Goal: Task Accomplishment & Management: Complete application form

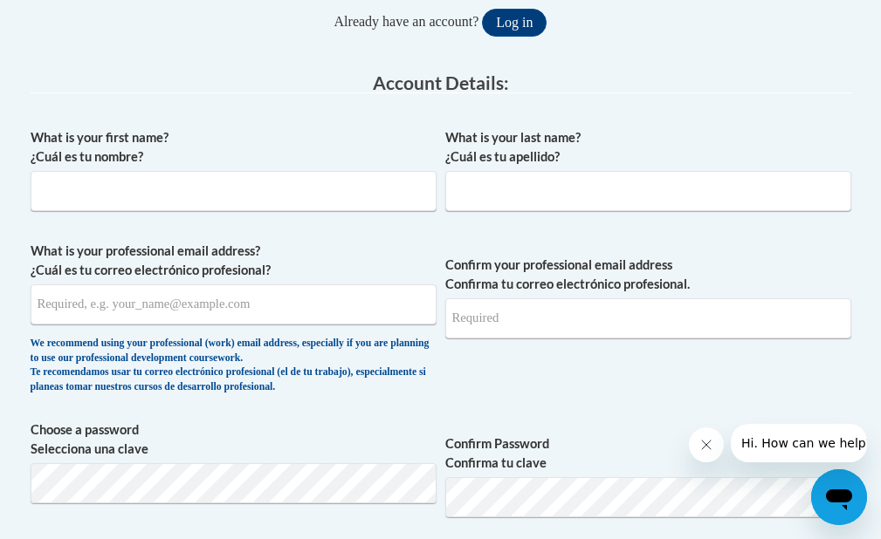
scroll to position [349, 0]
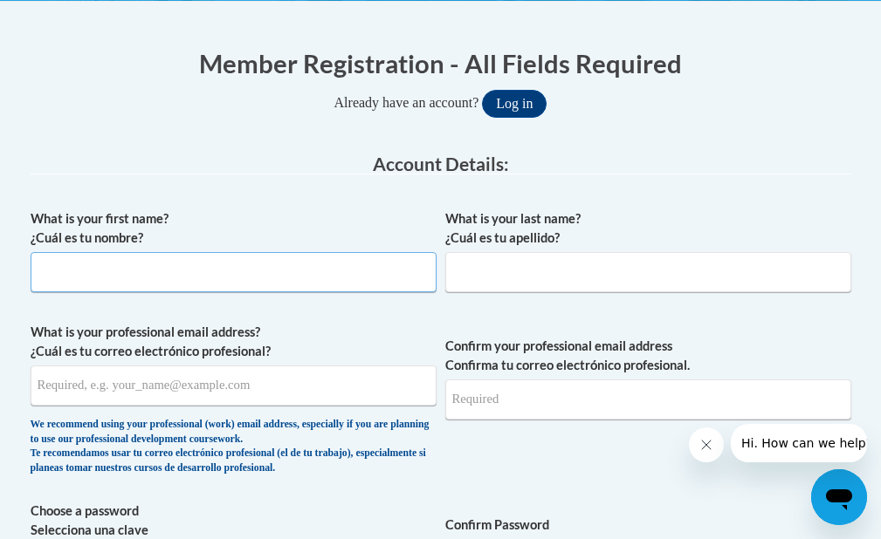
click at [85, 285] on input "What is your first name? ¿Cuál es tu nombre?" at bounding box center [234, 272] width 406 height 40
type input "[PERSON_NAME]"
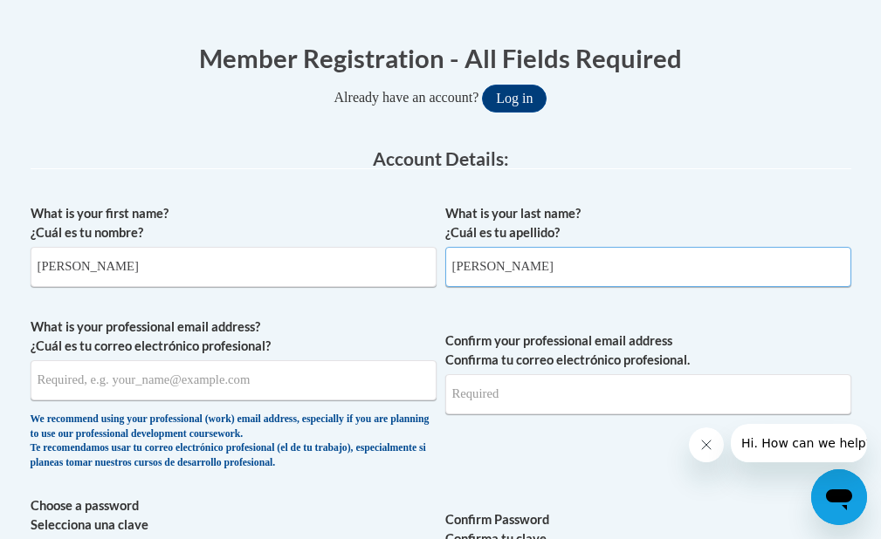
scroll to position [524, 0]
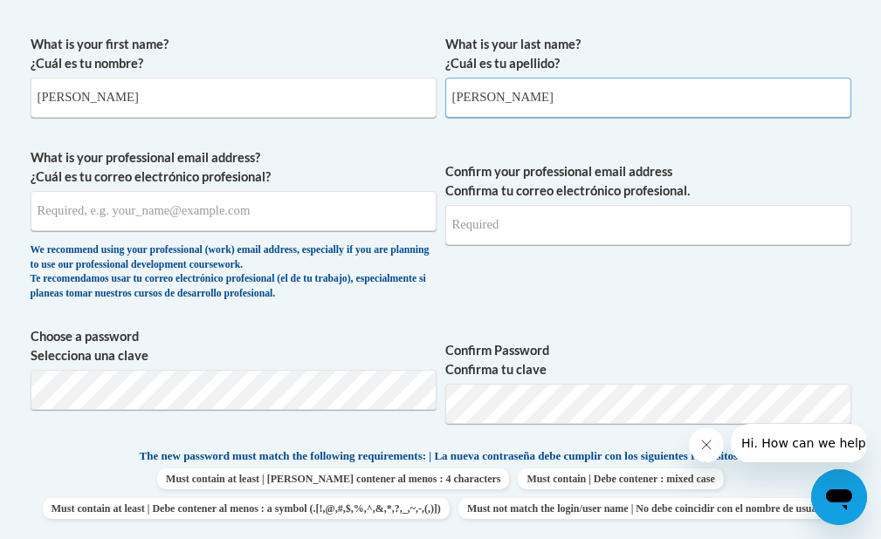
type input "[PERSON_NAME]"
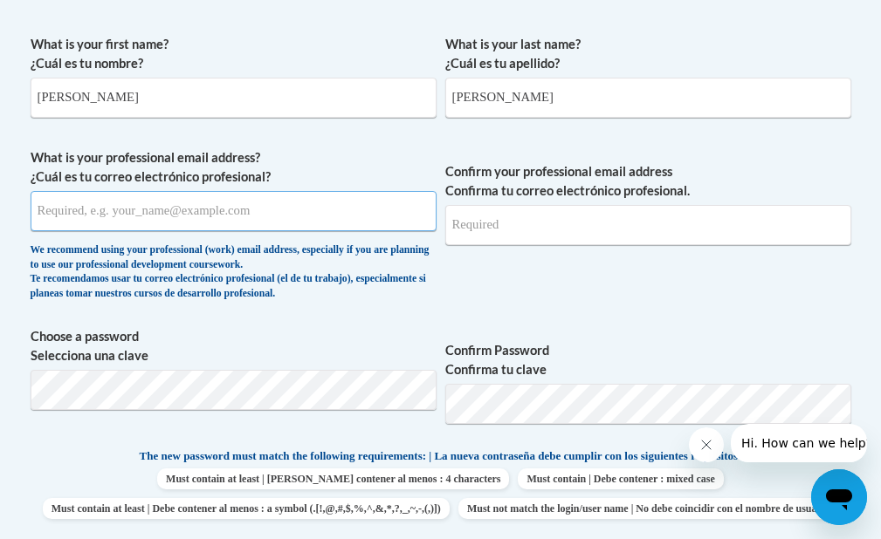
click at [140, 197] on input "What is your professional email address? ¿Cuál es tu correo electrónico profesi…" at bounding box center [234, 211] width 406 height 40
type input "[EMAIL_ADDRESS][PERSON_NAME][DOMAIN_NAME]"
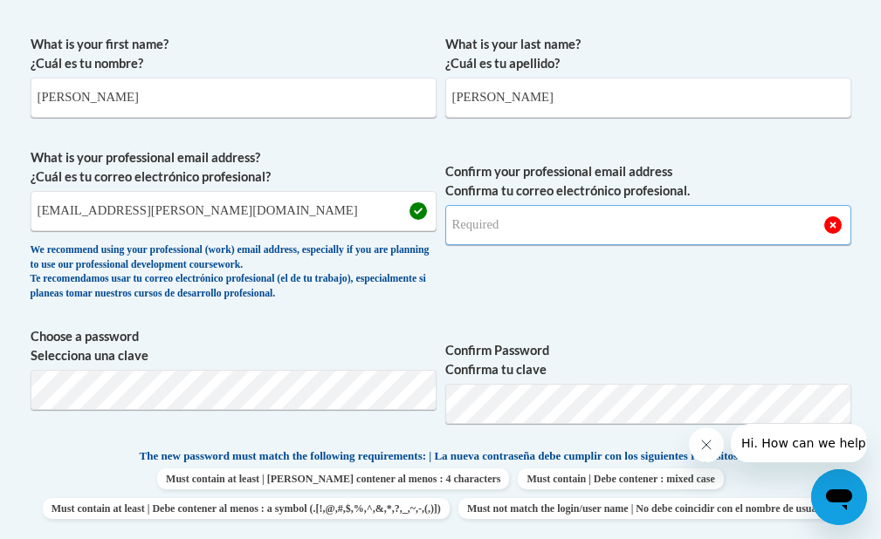
click at [528, 234] on input "Confirm your professional email address Confirma tu correo electrónico profesio…" at bounding box center [648, 225] width 406 height 40
type input "[EMAIL_ADDRESS][PERSON_NAME][DOMAIN_NAME]"
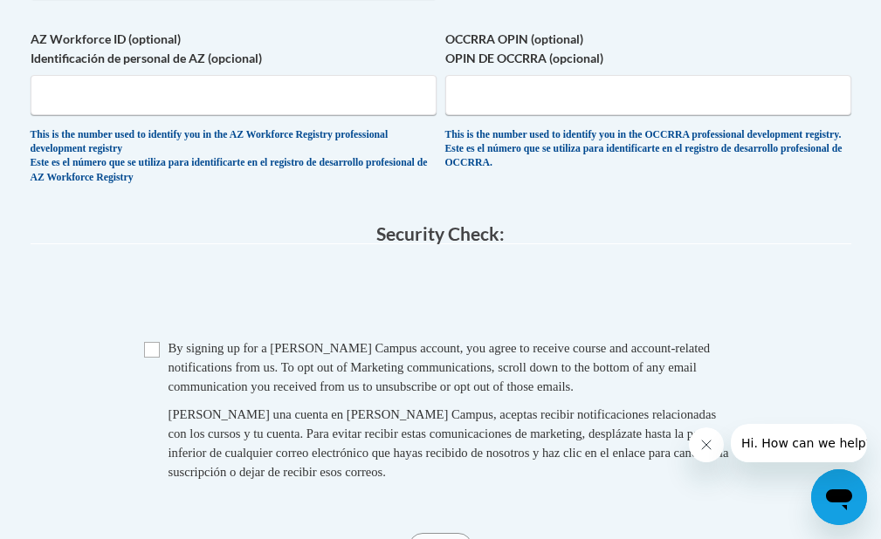
scroll to position [1222, 0]
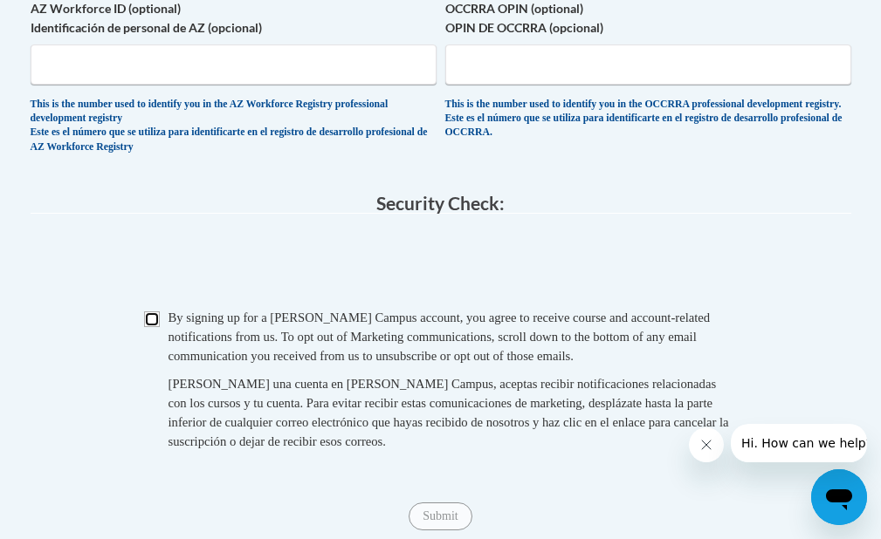
click at [156, 326] on input "Checkbox" at bounding box center [152, 320] width 16 height 16
checkbox input "true"
click at [454, 527] on input "Submit" at bounding box center [440, 517] width 63 height 28
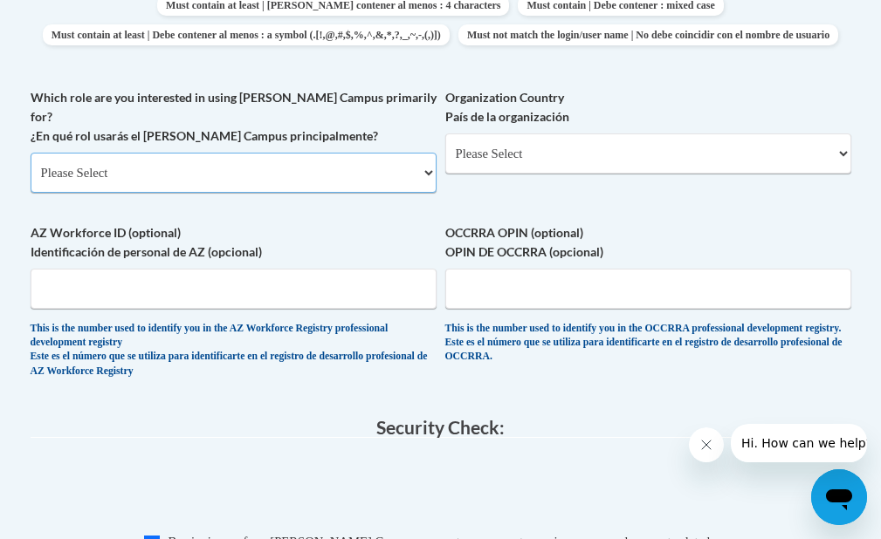
scroll to position [986, 0]
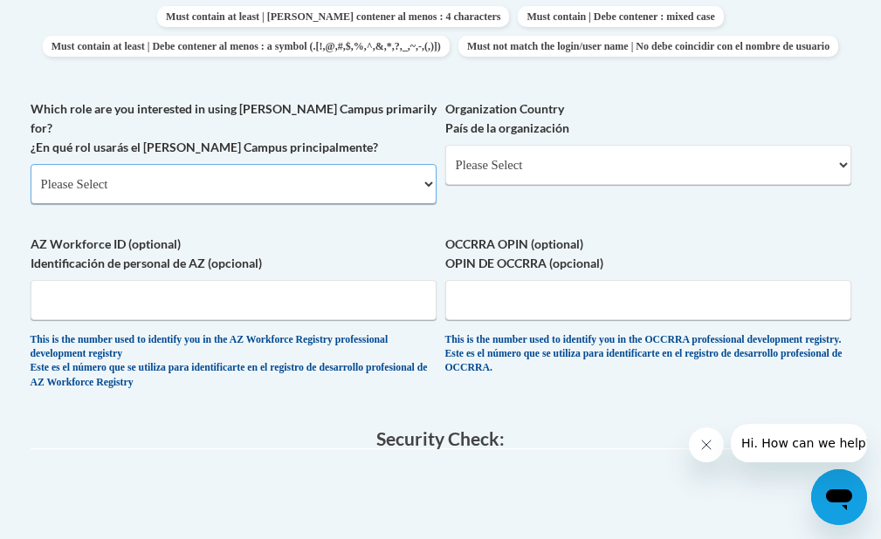
click at [302, 193] on select "Please Select College/University | Colegio/Universidad Community/Nonprofit Part…" at bounding box center [234, 184] width 406 height 40
select select "fbf2d438-af2f-41f8-98f1-81c410e29de3"
click at [31, 175] on select "Please Select College/University | Colegio/Universidad Community/Nonprofit Part…" at bounding box center [234, 184] width 406 height 40
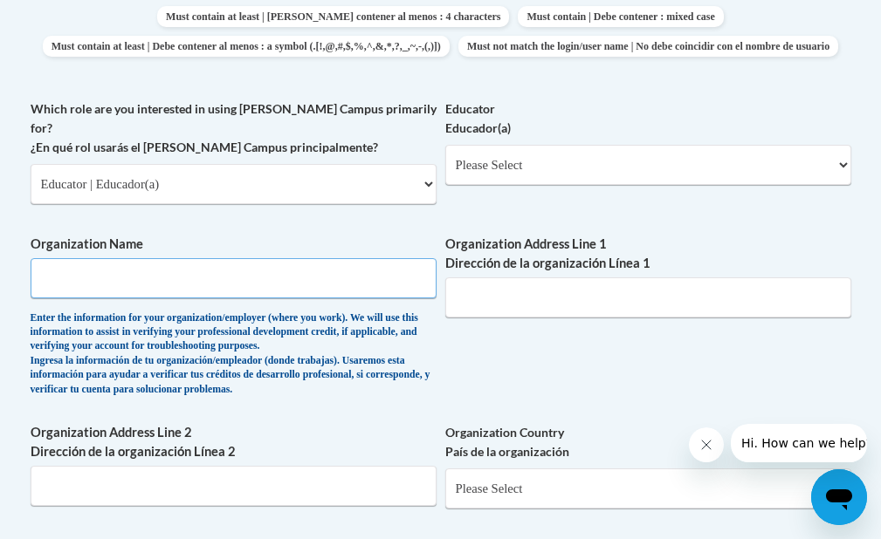
click at [243, 289] on input "Organization Name" at bounding box center [234, 278] width 406 height 40
type input "[GEOGRAPHIC_DATA]"
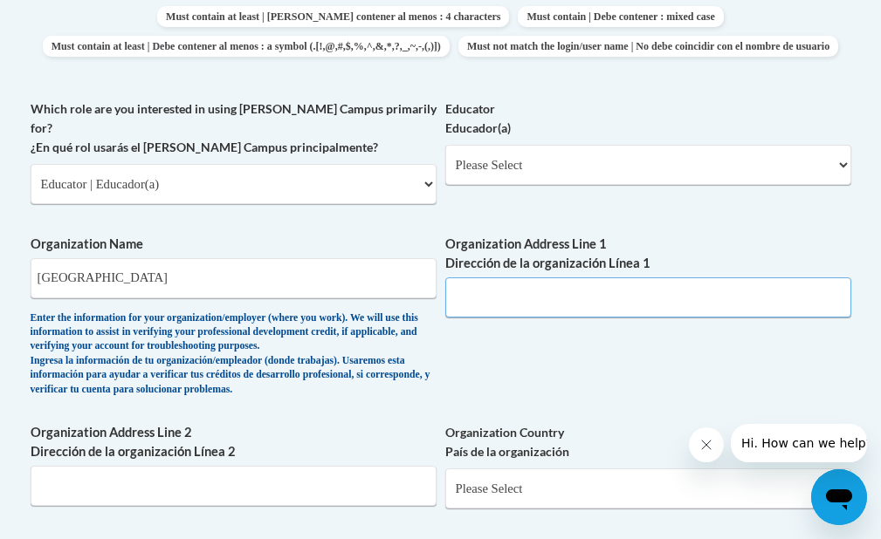
click at [469, 317] on input "Organization Address Line 1 Dirección de la organización Línea 1" at bounding box center [648, 298] width 406 height 40
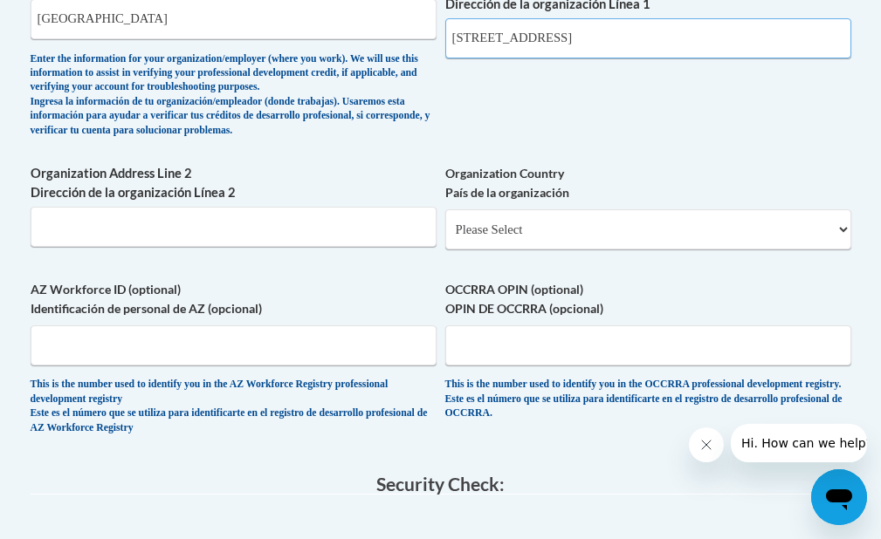
scroll to position [1248, 0]
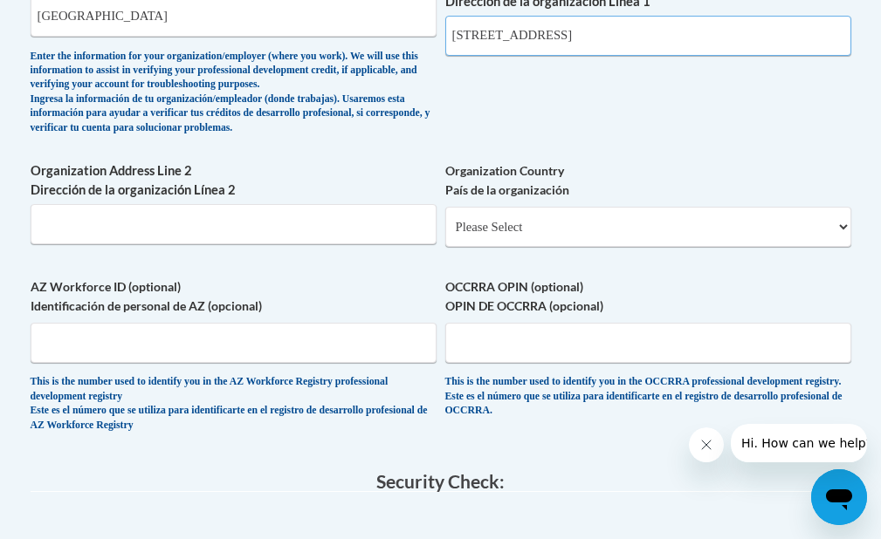
type input "[STREET_ADDRESS]"
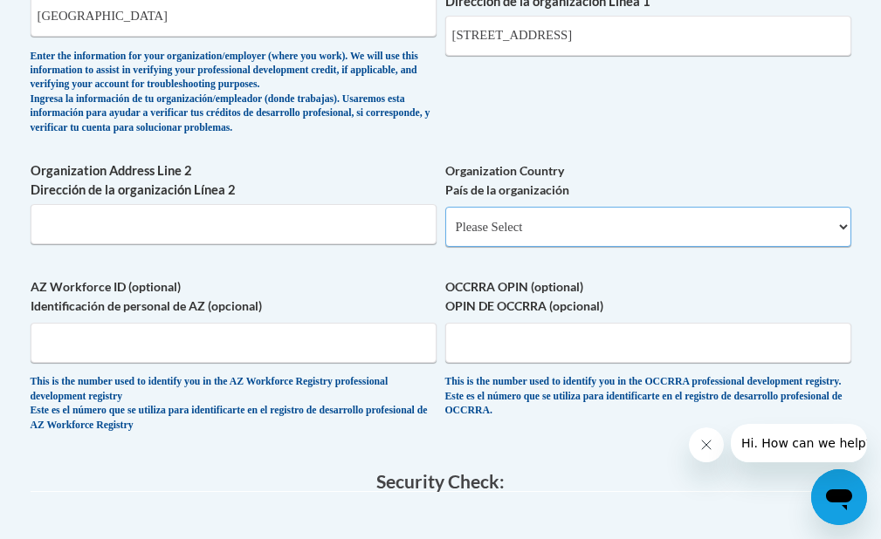
click at [560, 228] on select "Please Select [GEOGRAPHIC_DATA] | [GEOGRAPHIC_DATA] Outside of [GEOGRAPHIC_DATA…" at bounding box center [648, 227] width 406 height 40
select select "ad49bcad-a171-4b2e-b99c-48b446064914"
click at [445, 217] on select "Please Select [GEOGRAPHIC_DATA] | [GEOGRAPHIC_DATA] Outside of [GEOGRAPHIC_DATA…" at bounding box center [648, 227] width 406 height 40
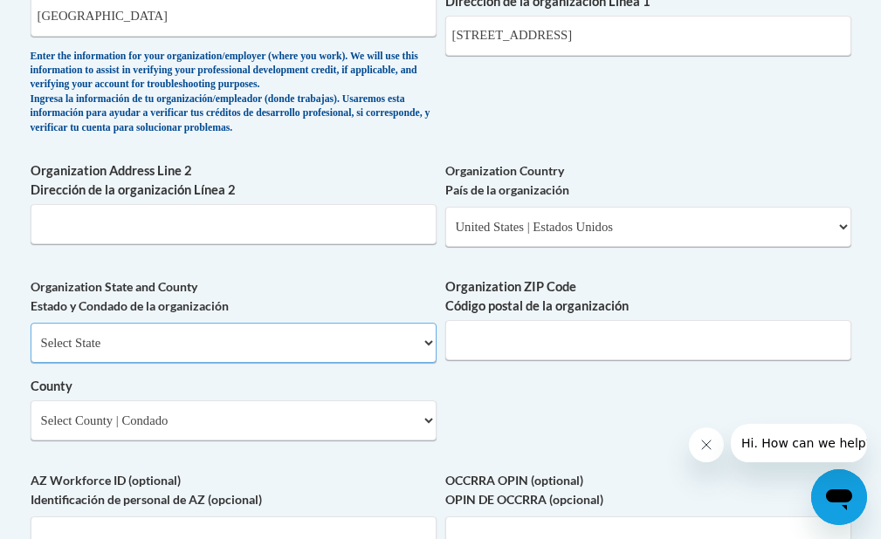
click at [237, 346] on select "Select State [US_STATE] [US_STATE] [US_STATE] [US_STATE] [US_STATE] [US_STATE] …" at bounding box center [234, 343] width 406 height 40
select select "[US_STATE]"
click at [31, 333] on select "Select State [US_STATE] [US_STATE] [US_STATE] [US_STATE] [US_STATE] [US_STATE] …" at bounding box center [234, 343] width 406 height 40
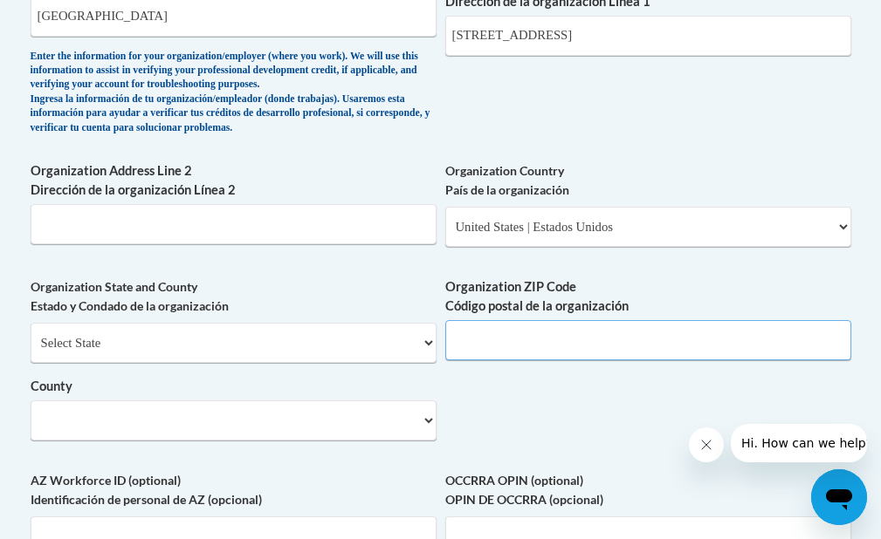
click at [506, 353] on input "Organization ZIP Code Código postal de la organización" at bounding box center [648, 340] width 406 height 40
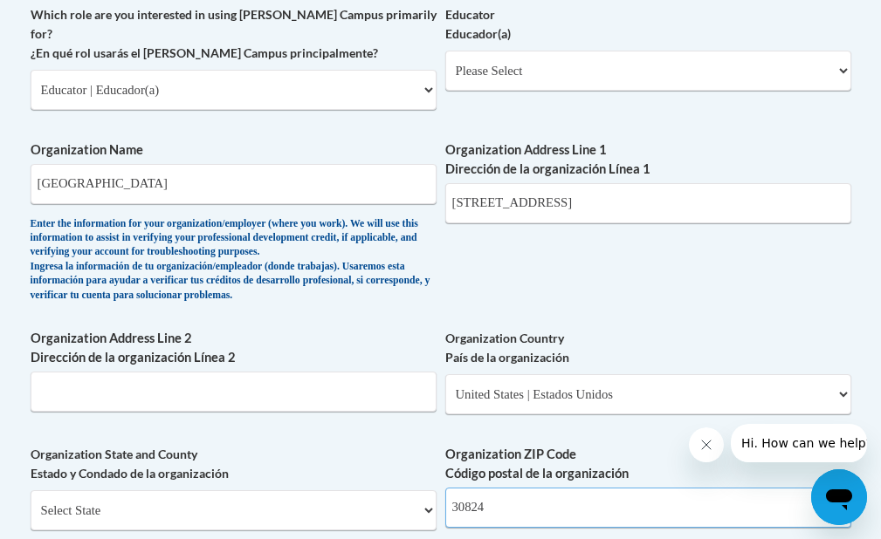
scroll to position [1074, 0]
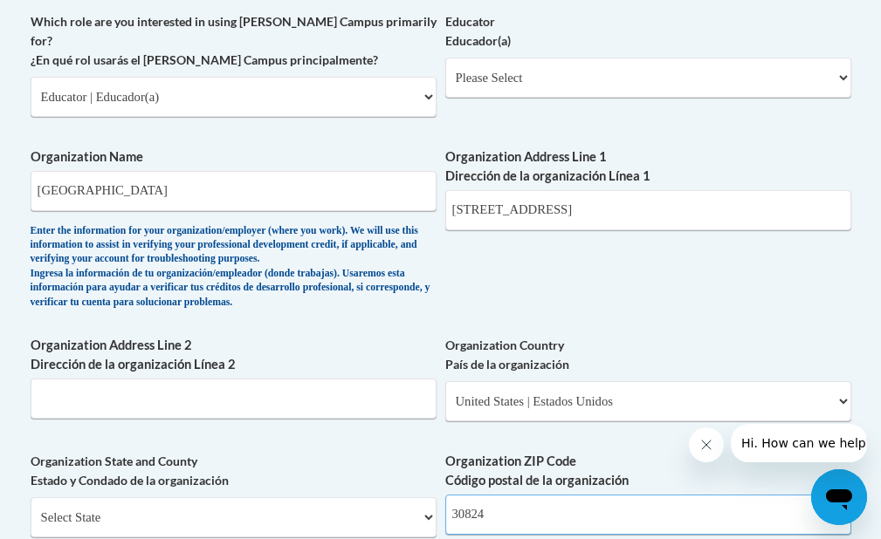
type input "30824"
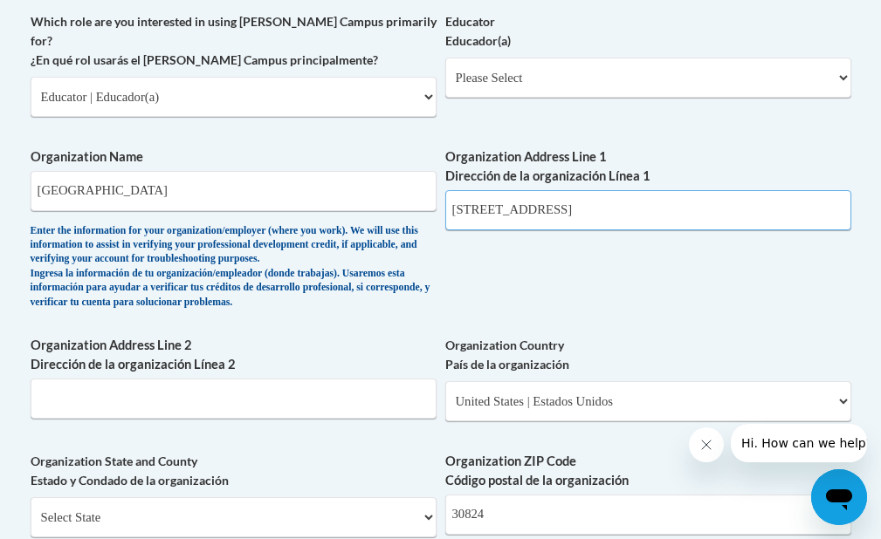
drag, startPoint x: 692, startPoint y: 221, endPoint x: 563, endPoint y: 221, distance: 129.2
click at [563, 221] on input "[STREET_ADDRESS]" at bounding box center [648, 210] width 406 height 40
type input "[STREET_ADDRESS]"
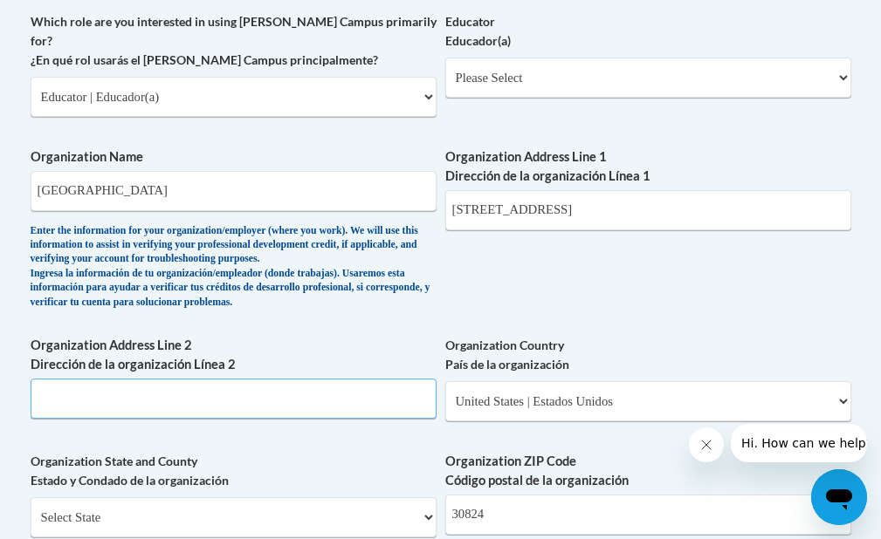
click at [90, 412] on input "Organization Address Line 2 Dirección de la organización Línea 2" at bounding box center [234, 399] width 406 height 40
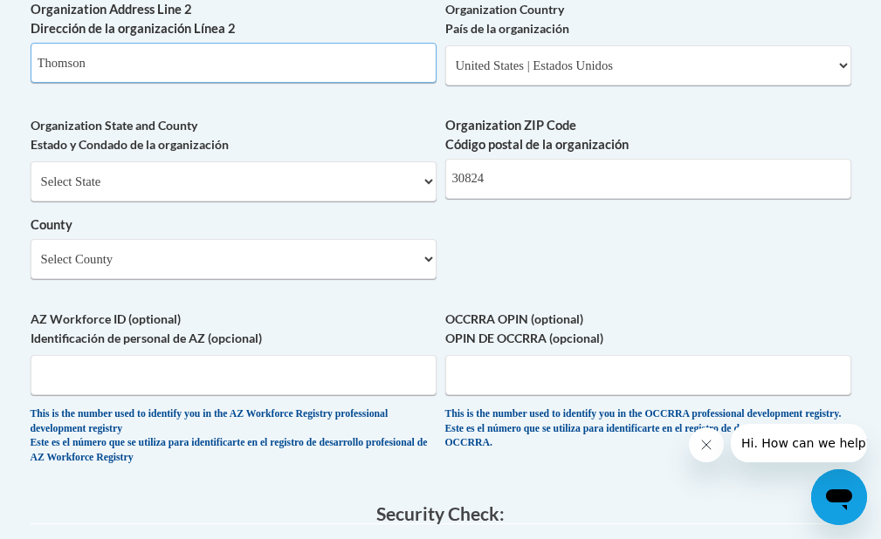
scroll to position [1423, 0]
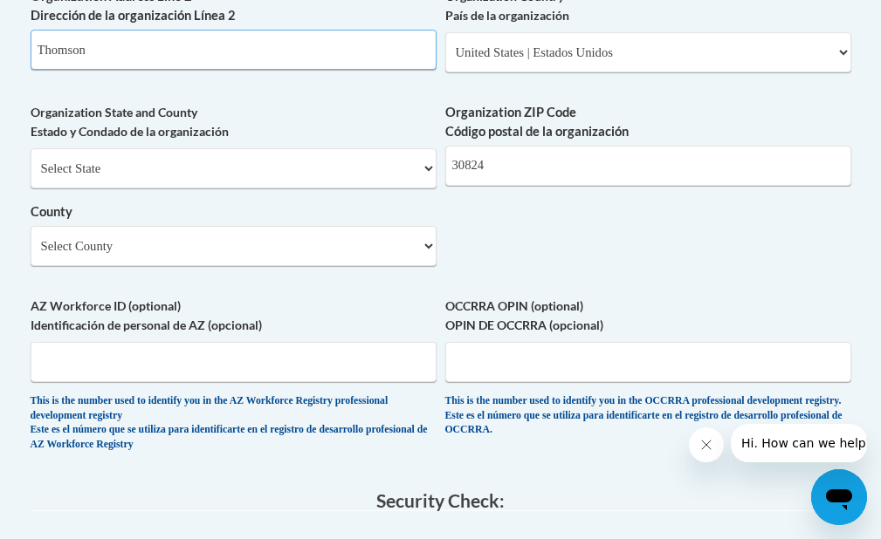
type input "Thomson"
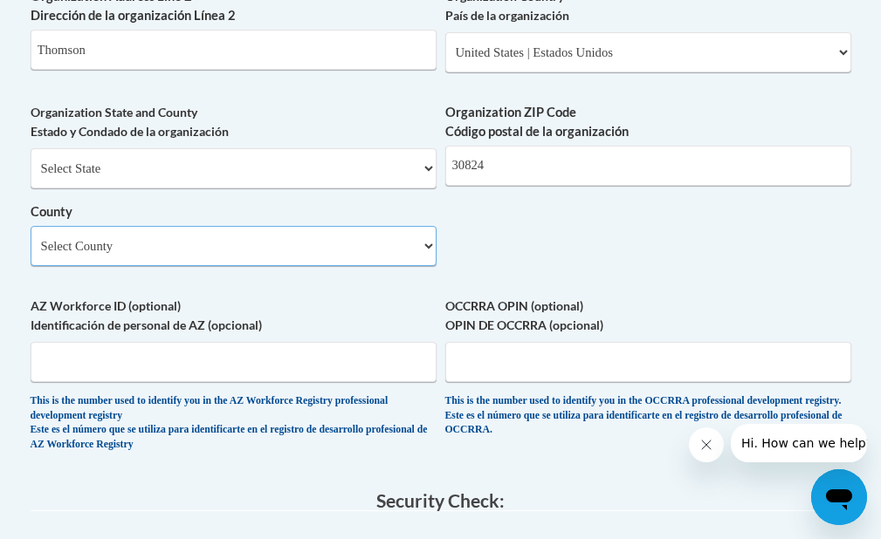
click at [213, 266] on select "Select County Appling [PERSON_NAME] [PERSON_NAME] [PERSON_NAME] [PERSON_NAME] B…" at bounding box center [234, 246] width 406 height 40
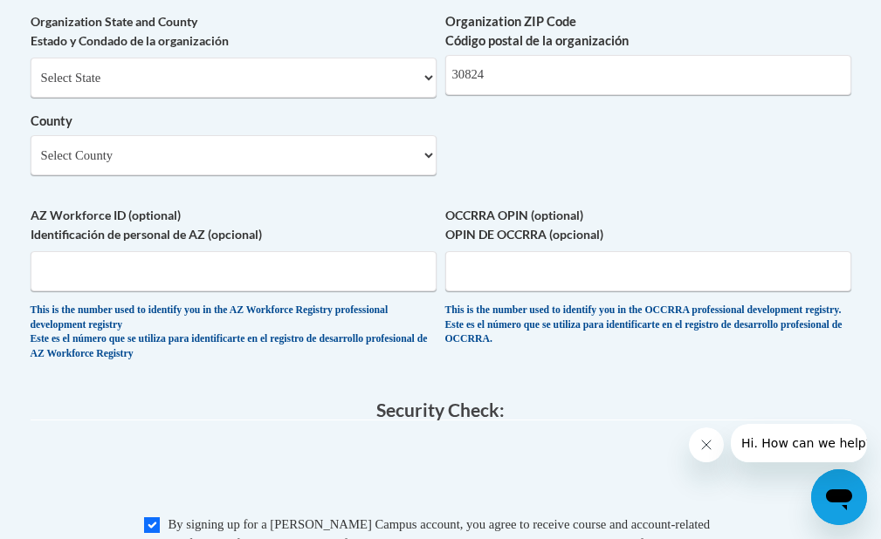
scroll to position [1471, 0]
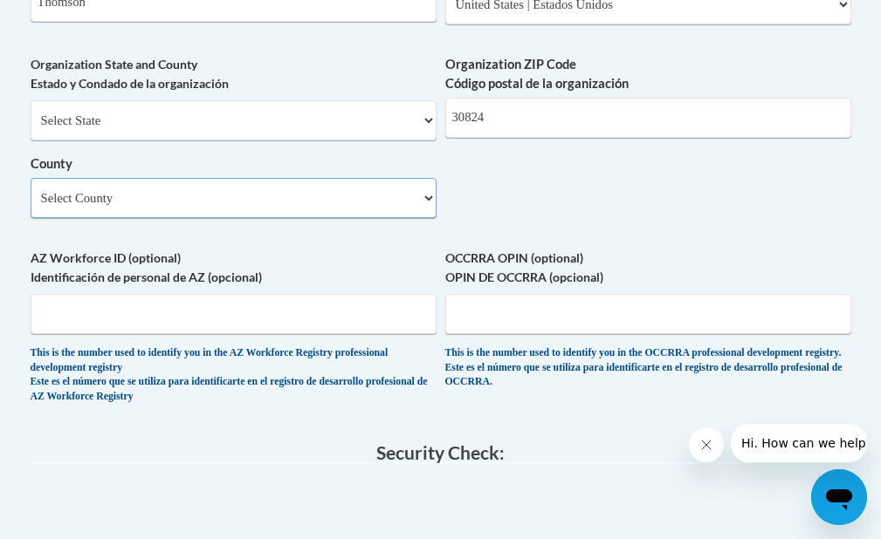
click at [224, 211] on select "Select County Appling [PERSON_NAME] [PERSON_NAME] [PERSON_NAME] [PERSON_NAME] B…" at bounding box center [234, 198] width 406 height 40
select select "McDuffie"
click at [31, 188] on select "Select County Appling [PERSON_NAME] [PERSON_NAME] [PERSON_NAME] [PERSON_NAME] B…" at bounding box center [234, 198] width 406 height 40
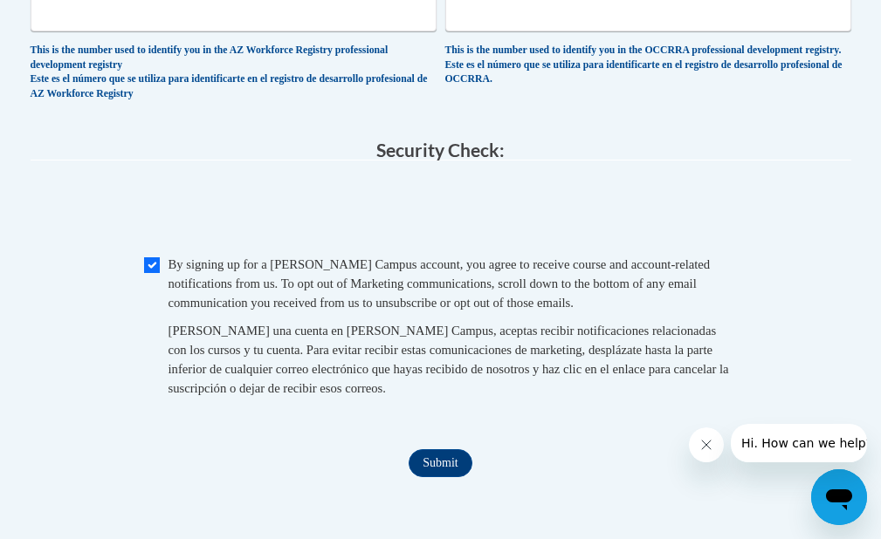
scroll to position [1820, 0]
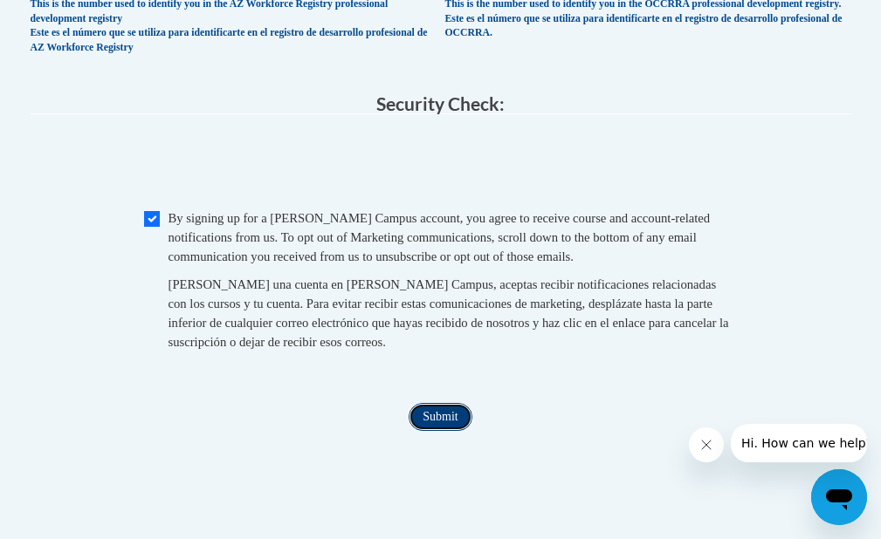
click at [435, 431] on input "Submit" at bounding box center [440, 417] width 63 height 28
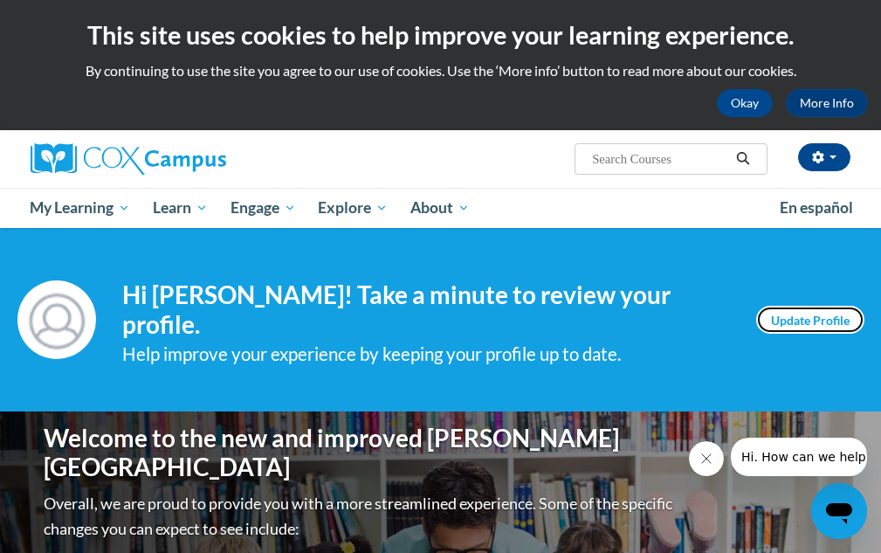
click at [797, 319] on link "Update Profile" at bounding box center [810, 320] width 108 height 28
